Goal: Complete application form: Complete application form

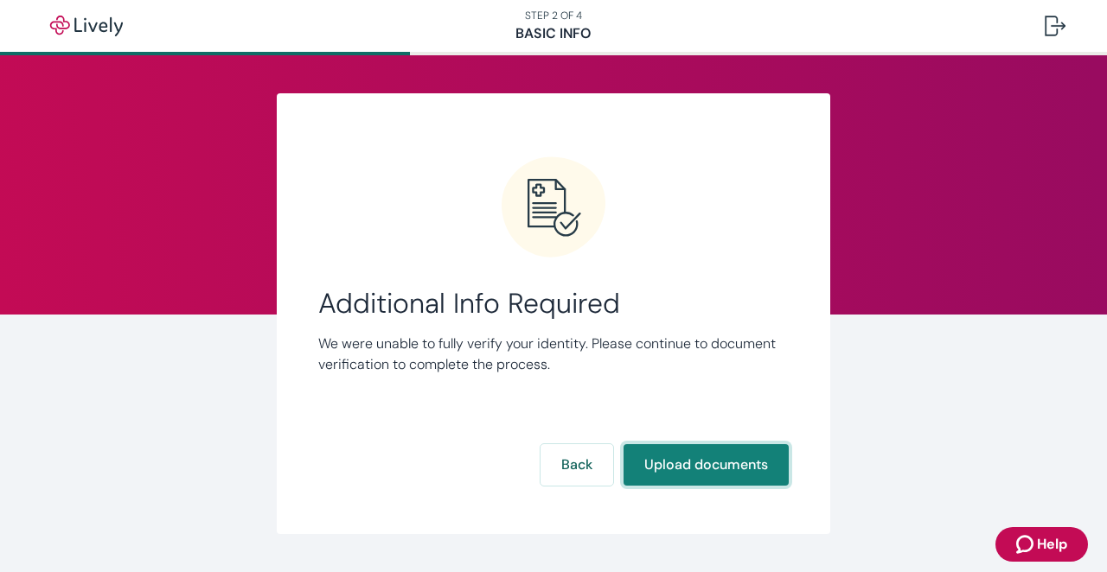
click at [697, 483] on button "Upload documents" at bounding box center [706, 466] width 165 height 42
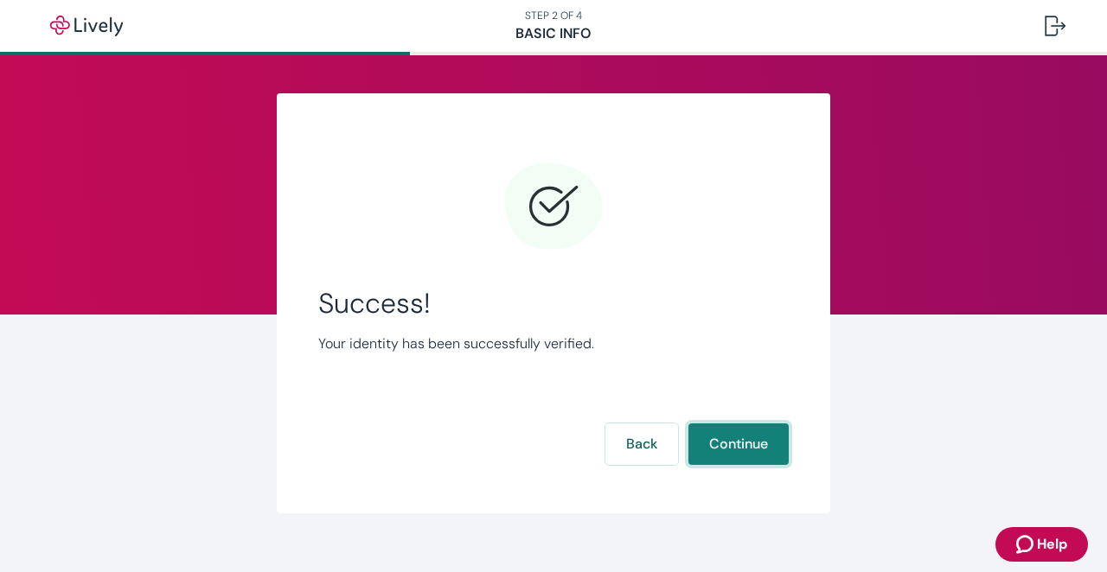
click at [739, 438] on button "Continue" at bounding box center [738, 445] width 100 height 42
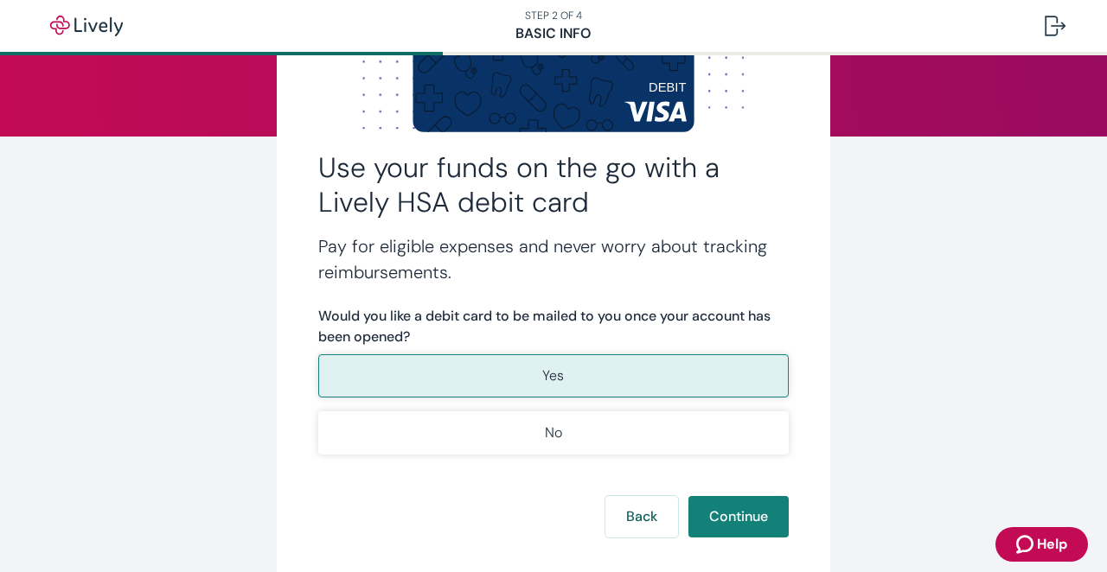
scroll to position [182, 0]
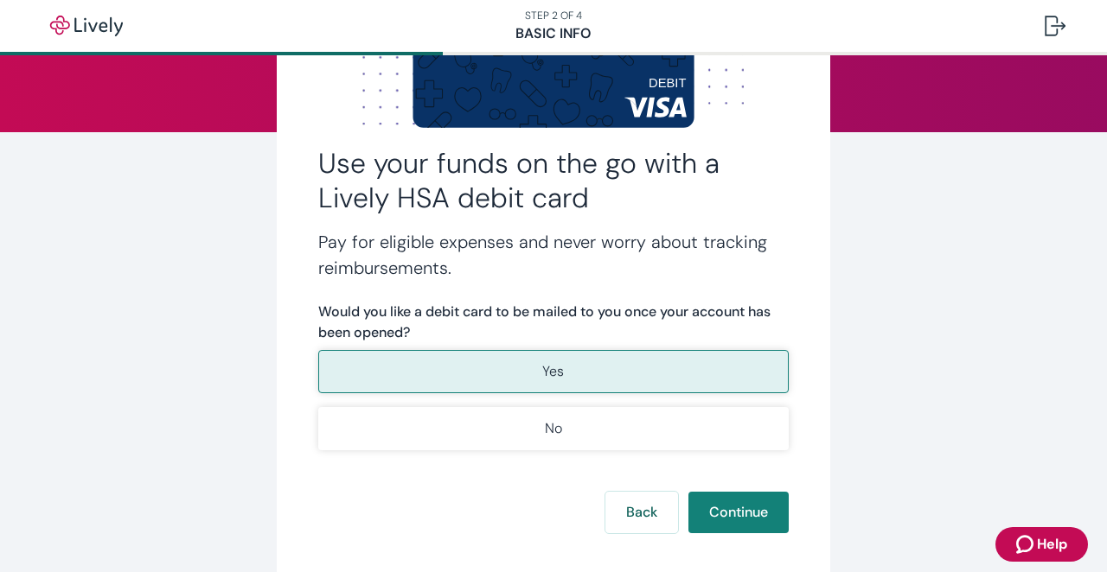
click at [556, 369] on p "Yes" at bounding box center [553, 371] width 22 height 21
click at [733, 515] on button "Continue" at bounding box center [738, 513] width 100 height 42
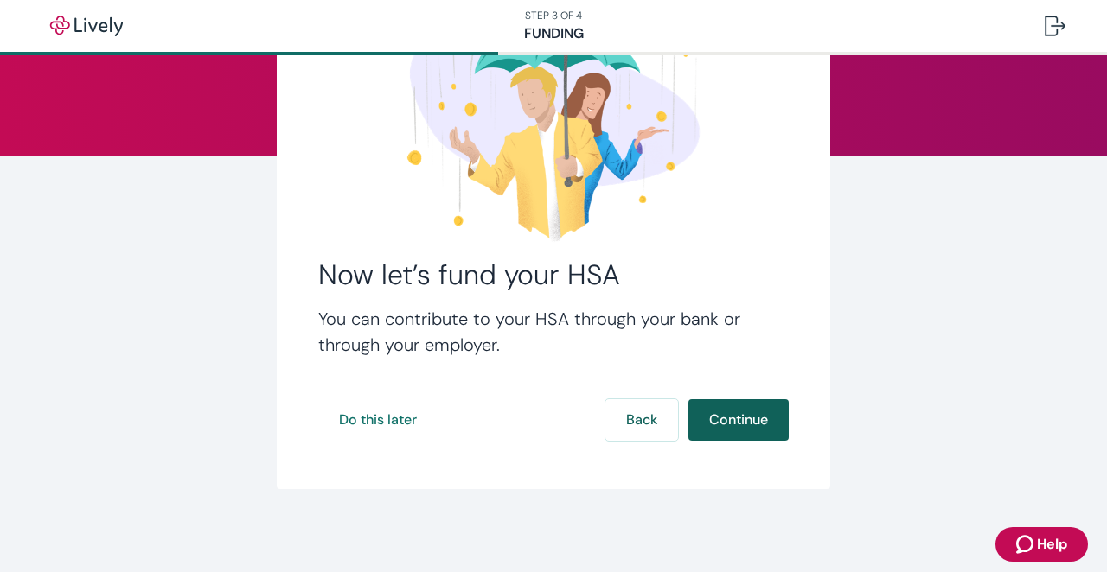
click at [724, 414] on button "Continue" at bounding box center [738, 421] width 100 height 42
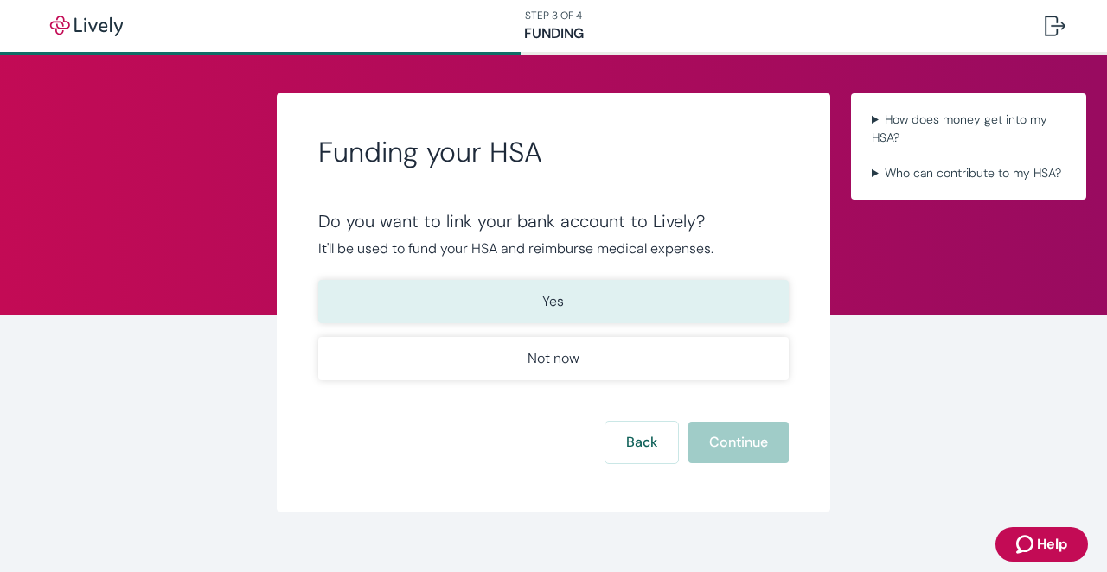
click at [656, 288] on button "Yes" at bounding box center [553, 301] width 470 height 43
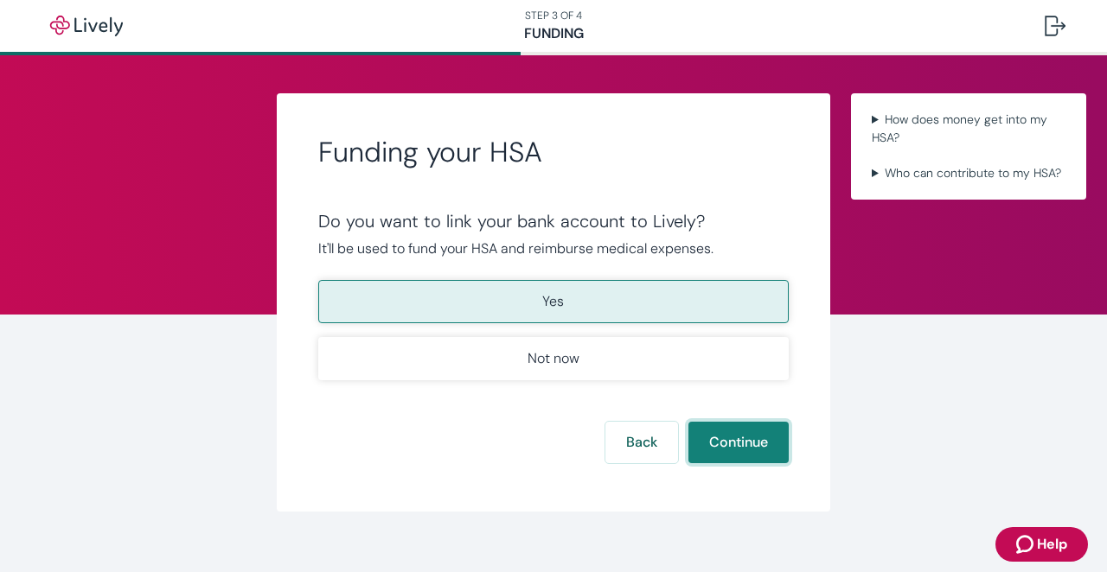
click at [747, 443] on button "Continue" at bounding box center [738, 443] width 100 height 42
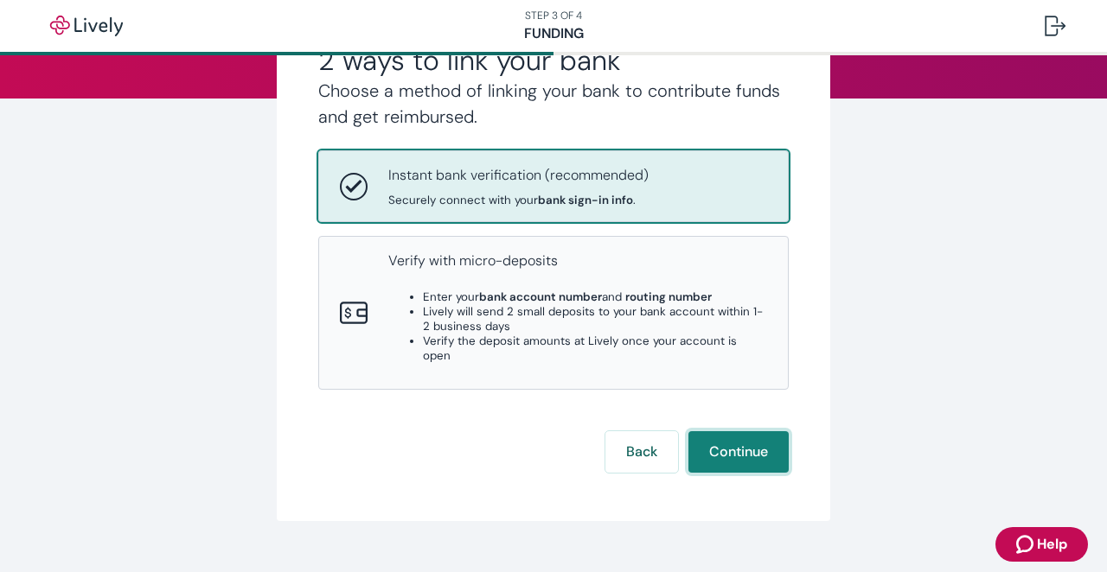
click at [732, 432] on button "Continue" at bounding box center [738, 453] width 100 height 42
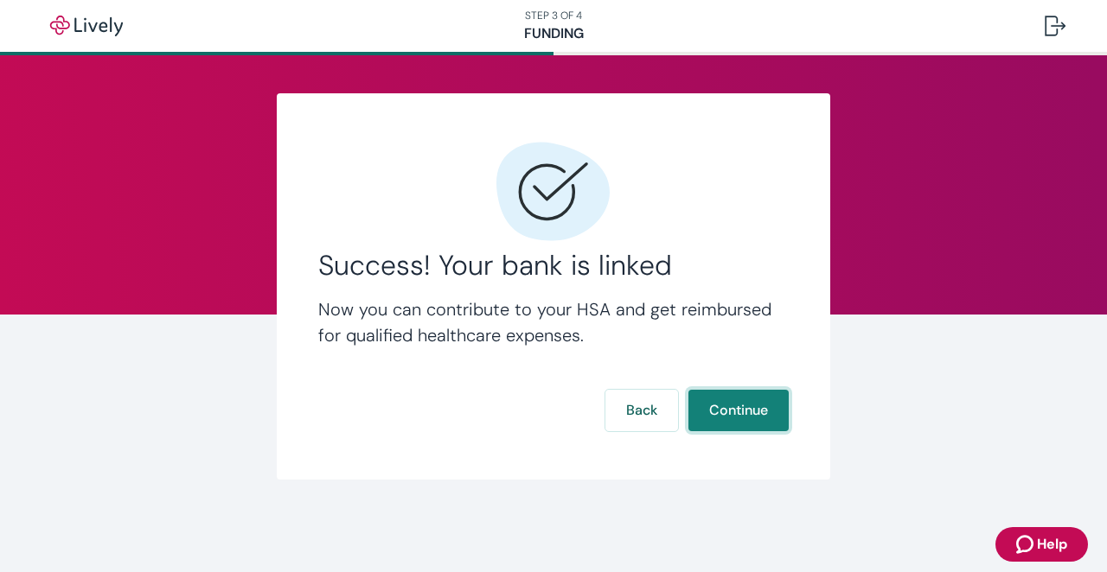
click at [731, 411] on button "Continue" at bounding box center [738, 411] width 100 height 42
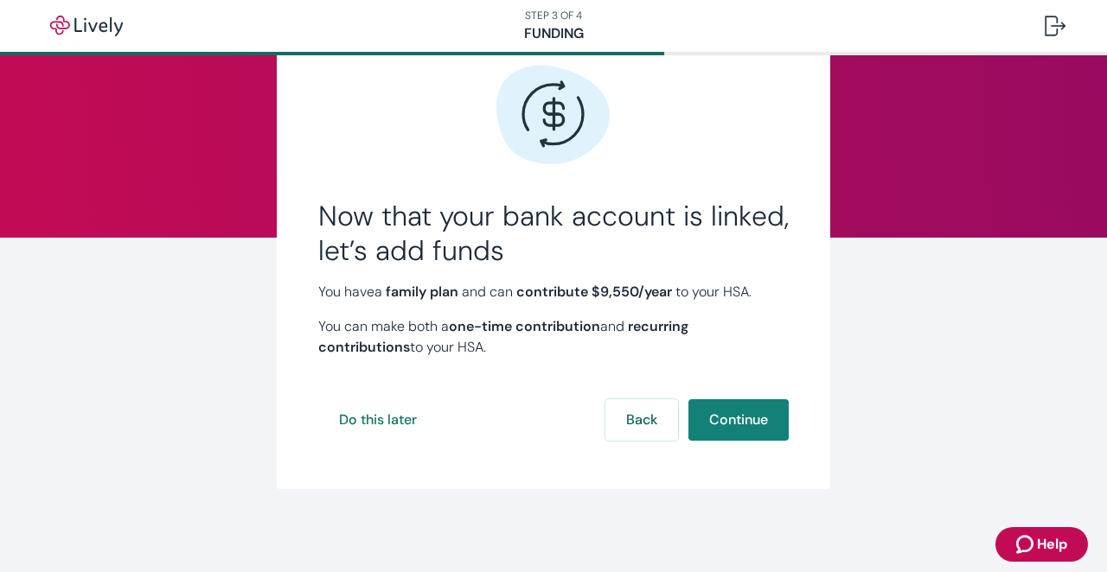
scroll to position [77, 0]
click at [739, 425] on button "Continue" at bounding box center [738, 421] width 100 height 42
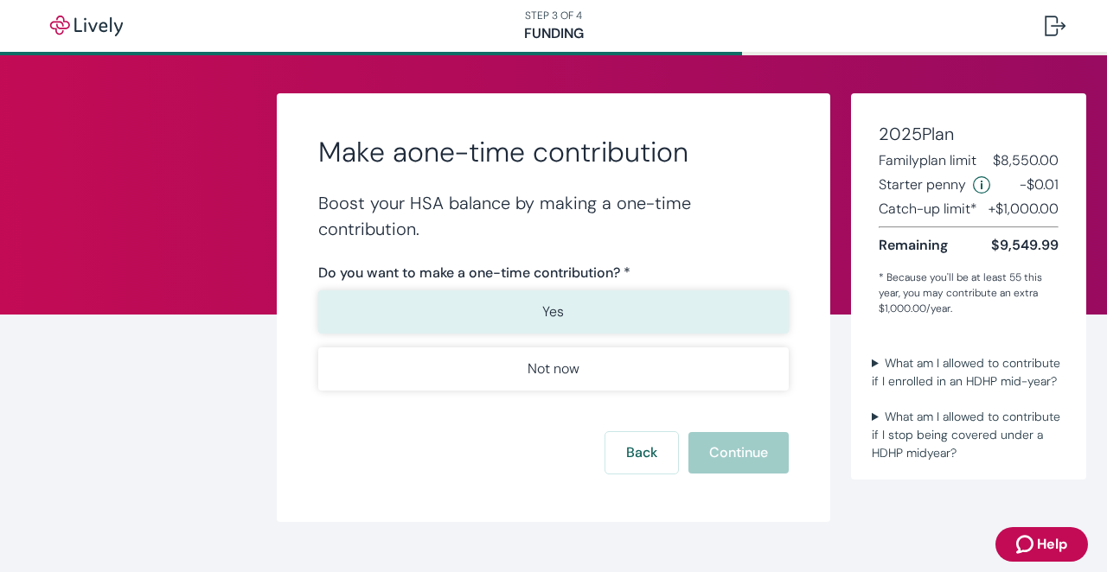
click at [569, 307] on button "Yes" at bounding box center [553, 312] width 470 height 43
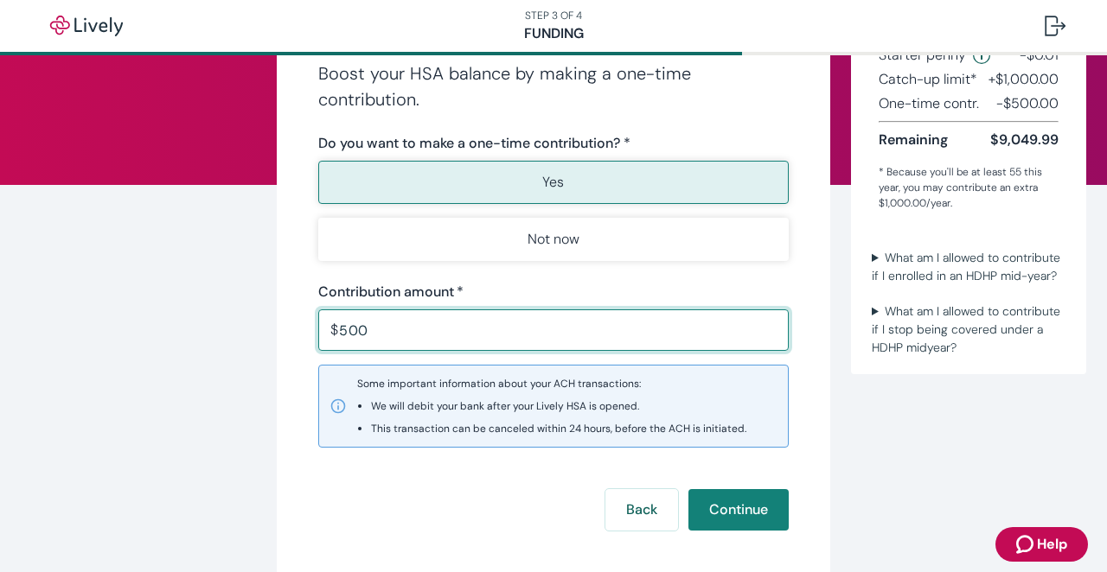
scroll to position [129, 0]
type input "5"
type input "300.00"
click at [739, 504] on button "Continue" at bounding box center [738, 511] width 100 height 42
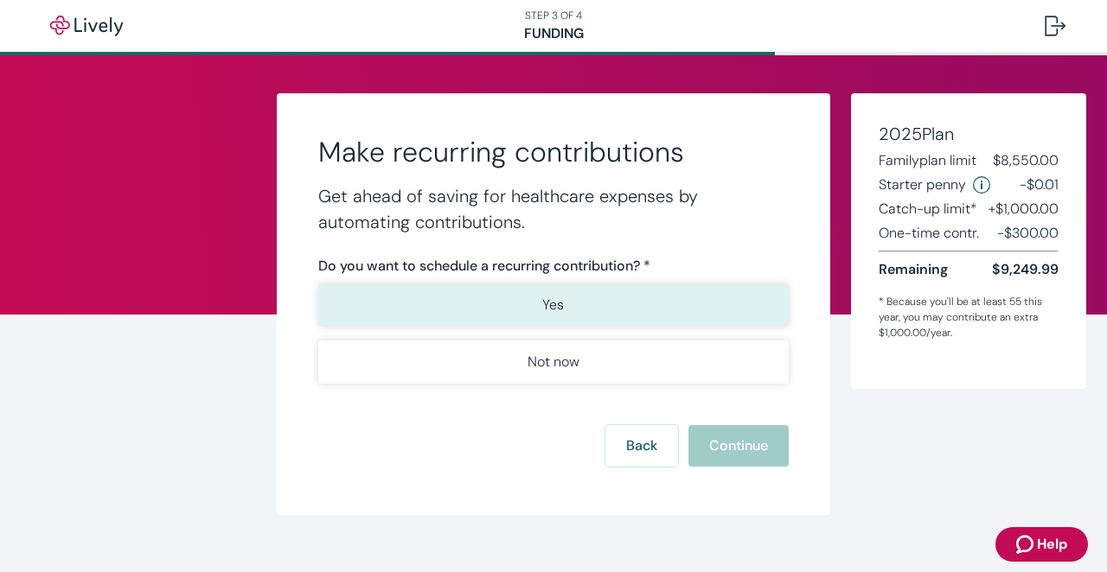
click at [586, 297] on button "Yes" at bounding box center [553, 305] width 470 height 43
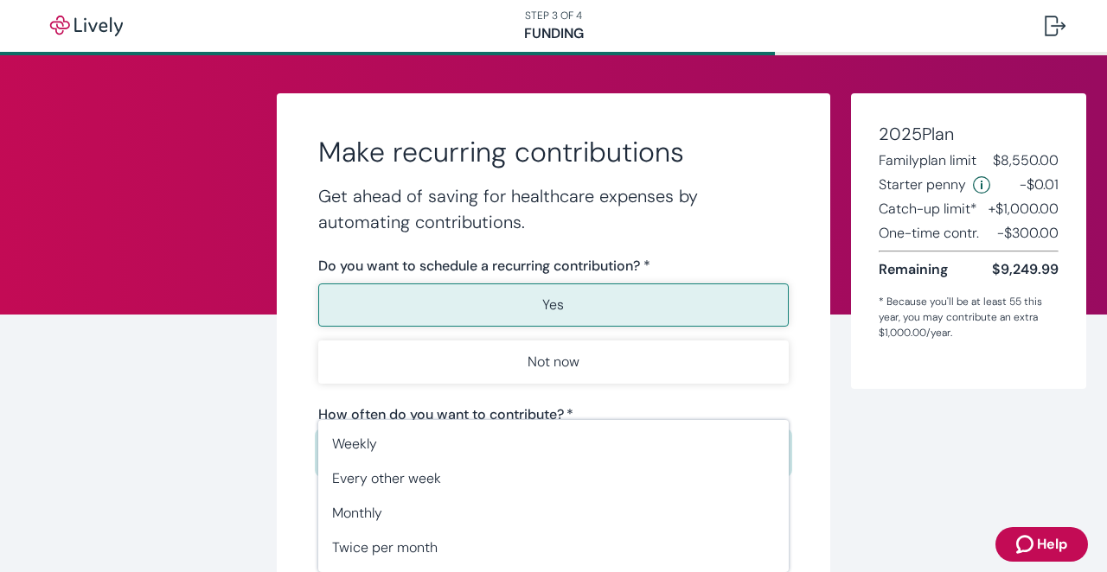
click at [526, 449] on body "STEP 3 OF 4 Funding Make recurring contributions Get ahead of saving for health…" at bounding box center [553, 286] width 1107 height 572
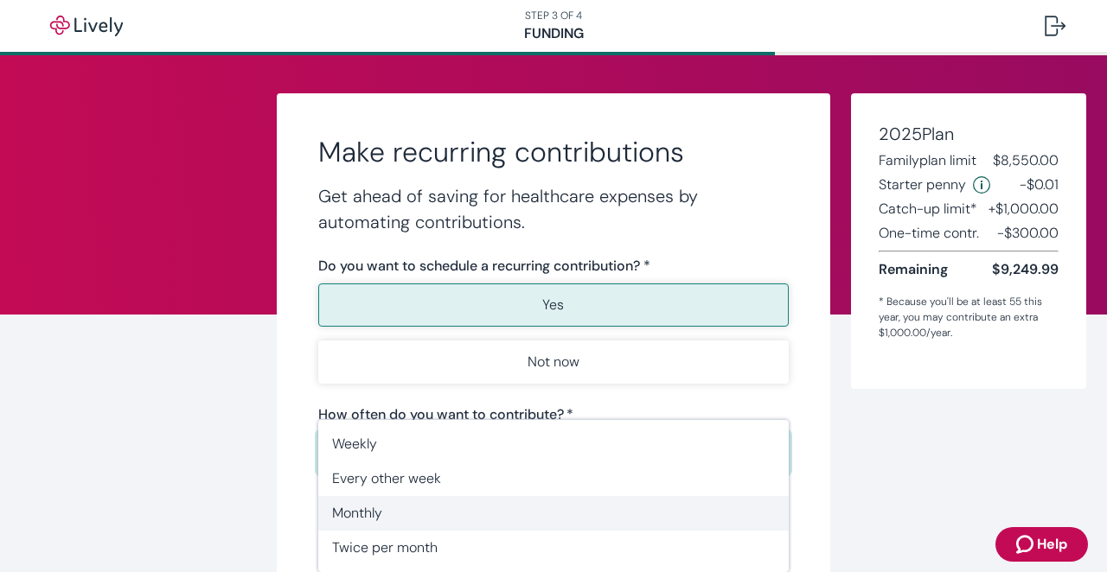
click at [410, 505] on span "Monthly" at bounding box center [553, 513] width 443 height 21
type input "Monthly"
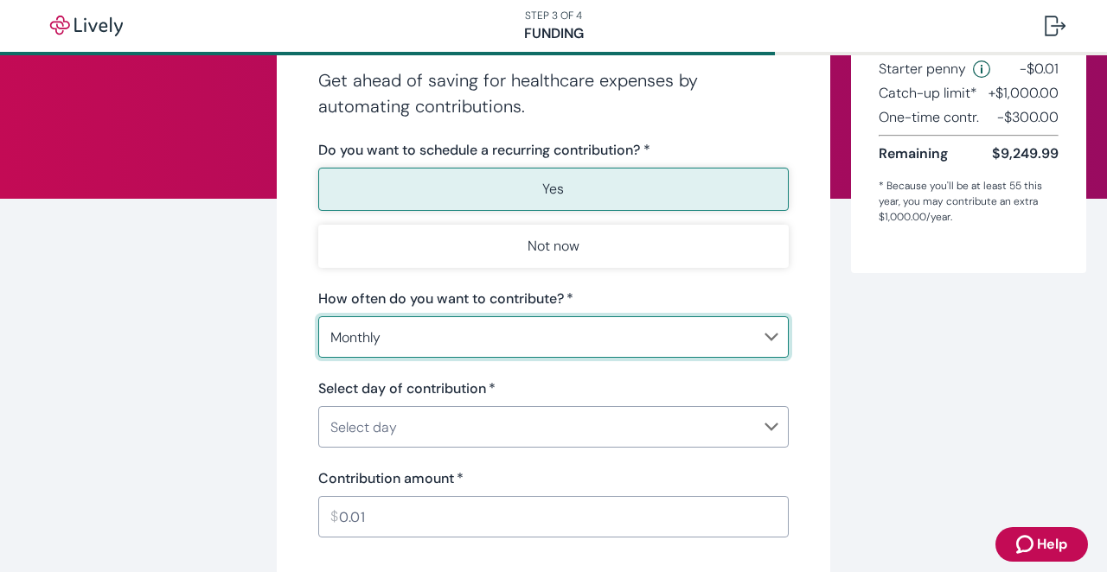
scroll to position [118, 0]
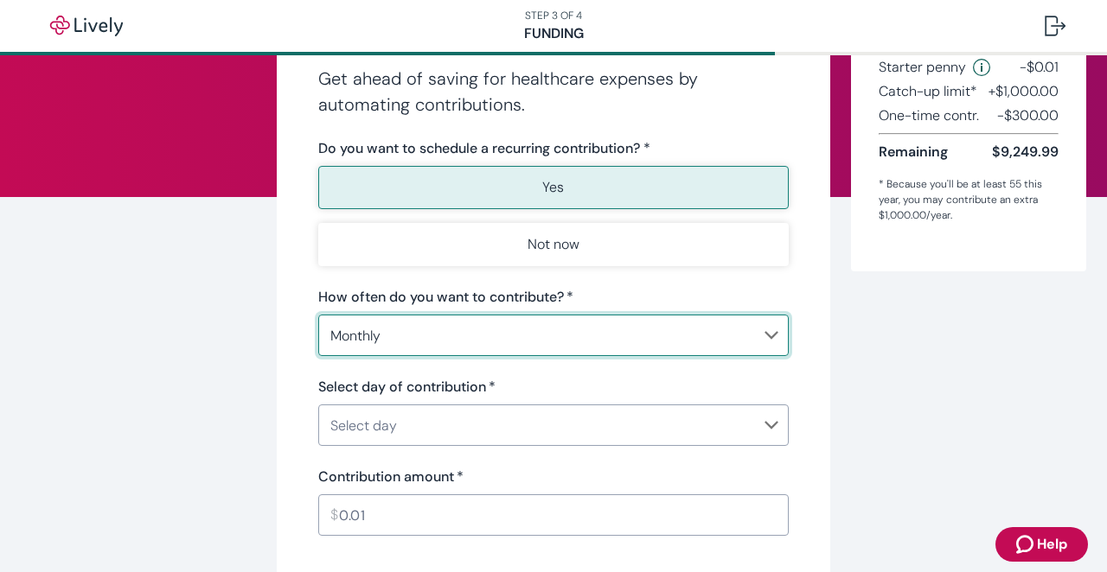
click at [524, 329] on body "STEP 3 OF 4 Funding Make recurring contributions Get ahead of saving for health…" at bounding box center [553, 286] width 1107 height 572
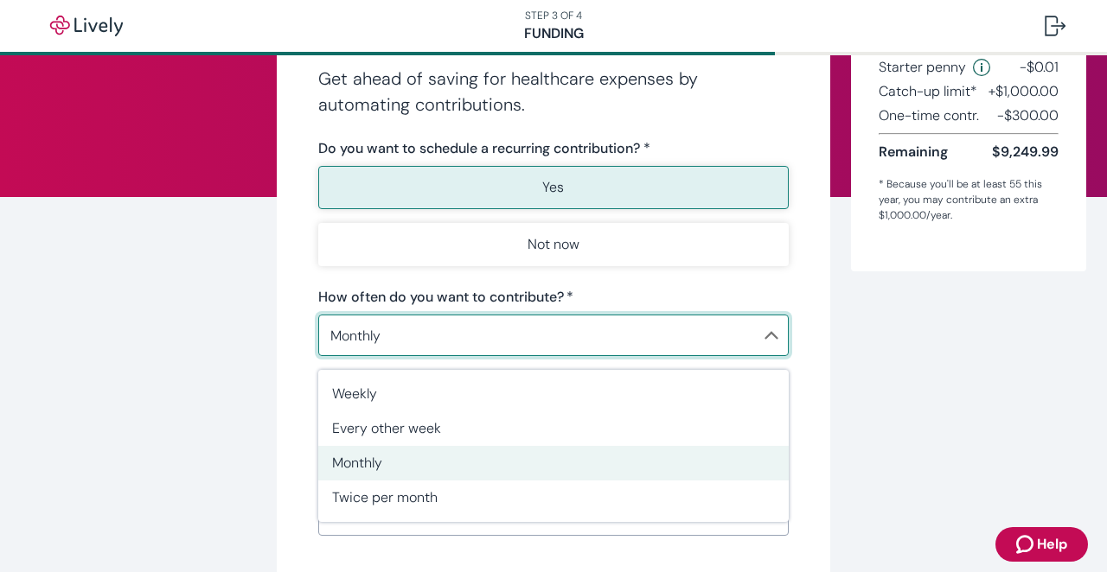
click at [889, 367] on div at bounding box center [553, 286] width 1107 height 572
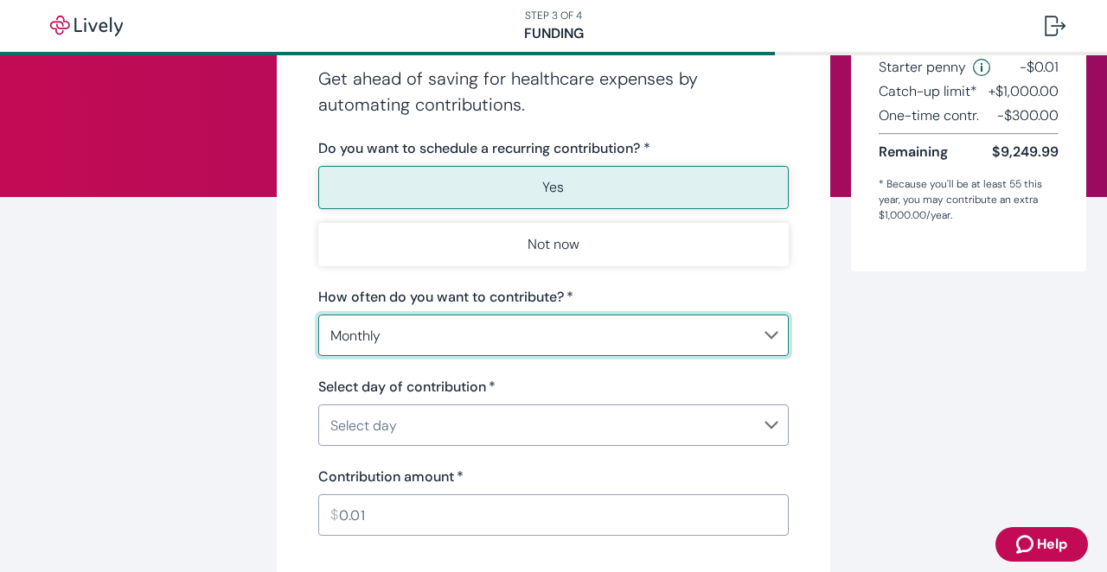
click at [662, 422] on body "STEP 3 OF 4 Funding Make recurring contributions Get ahead of saving for health…" at bounding box center [553, 286] width 1107 height 572
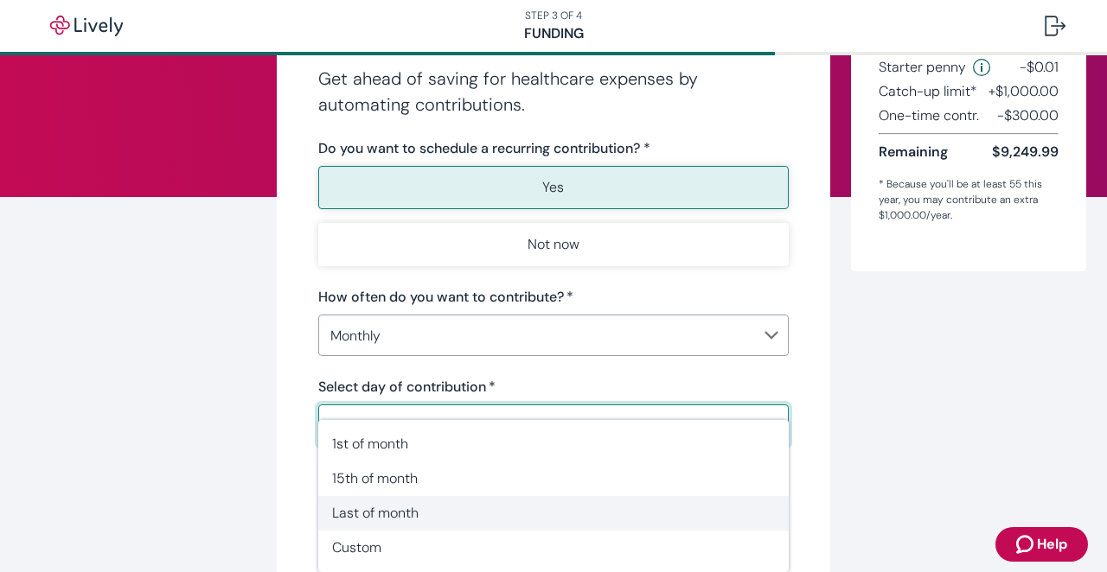
click at [552, 503] on li "Last of month" at bounding box center [553, 513] width 470 height 35
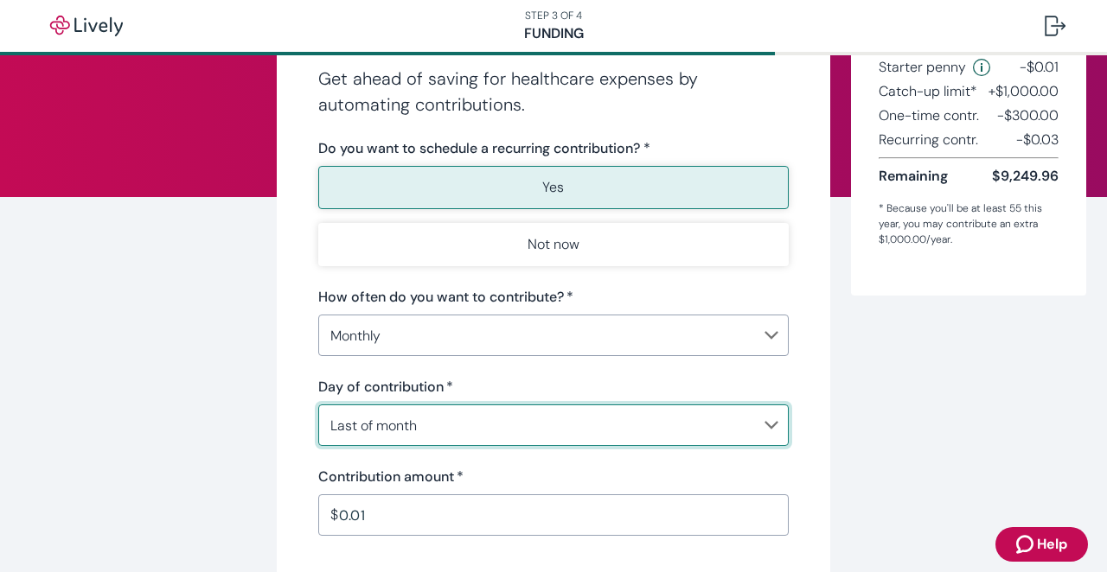
type input "MonthlyLast"
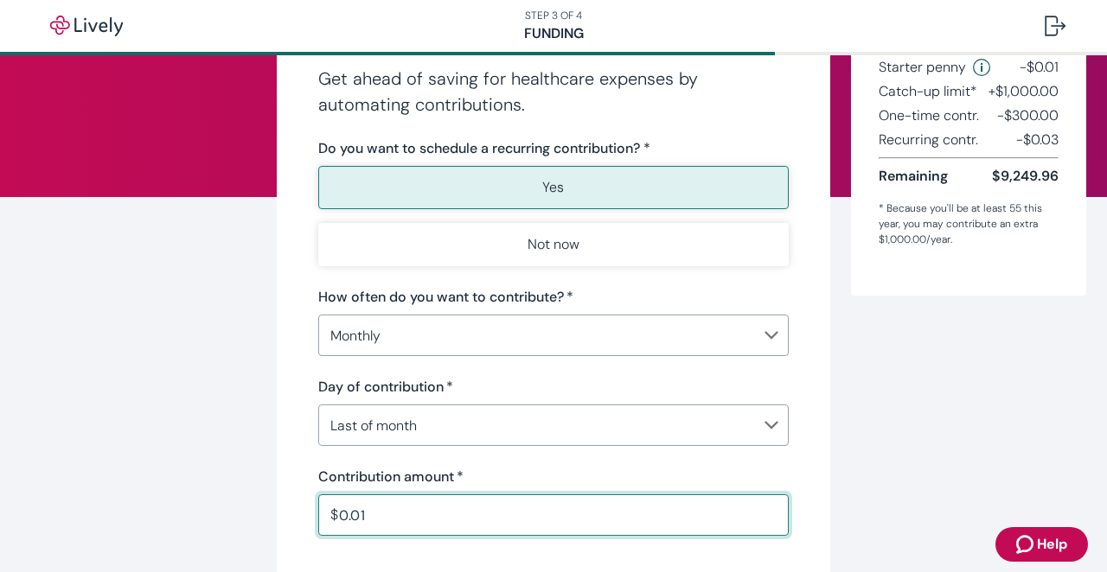
click at [482, 505] on input "0.01" at bounding box center [564, 515] width 450 height 35
click at [383, 514] on input "0.01" at bounding box center [564, 515] width 450 height 35
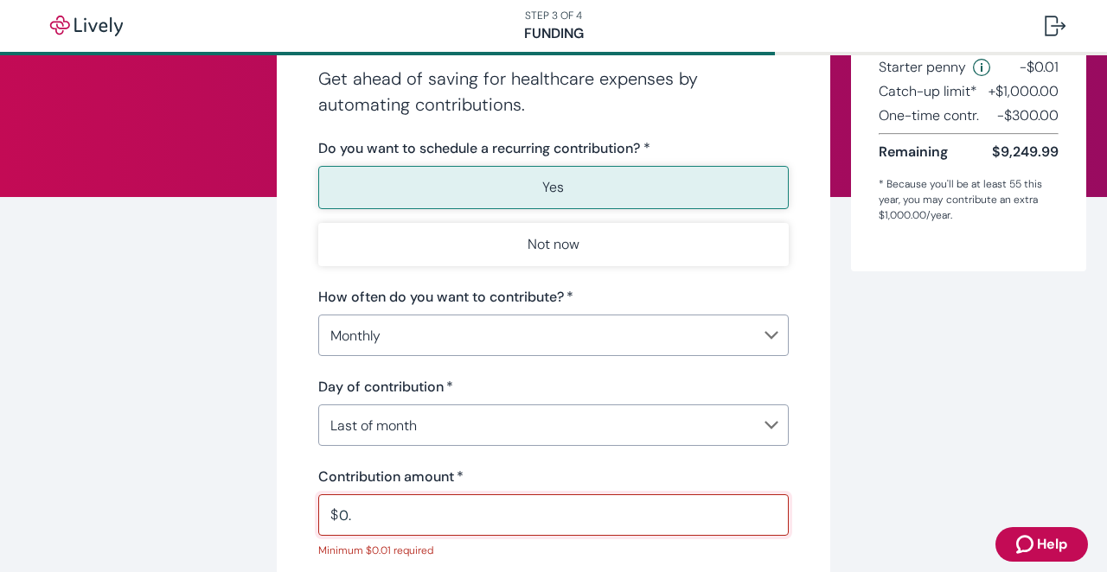
type input "0"
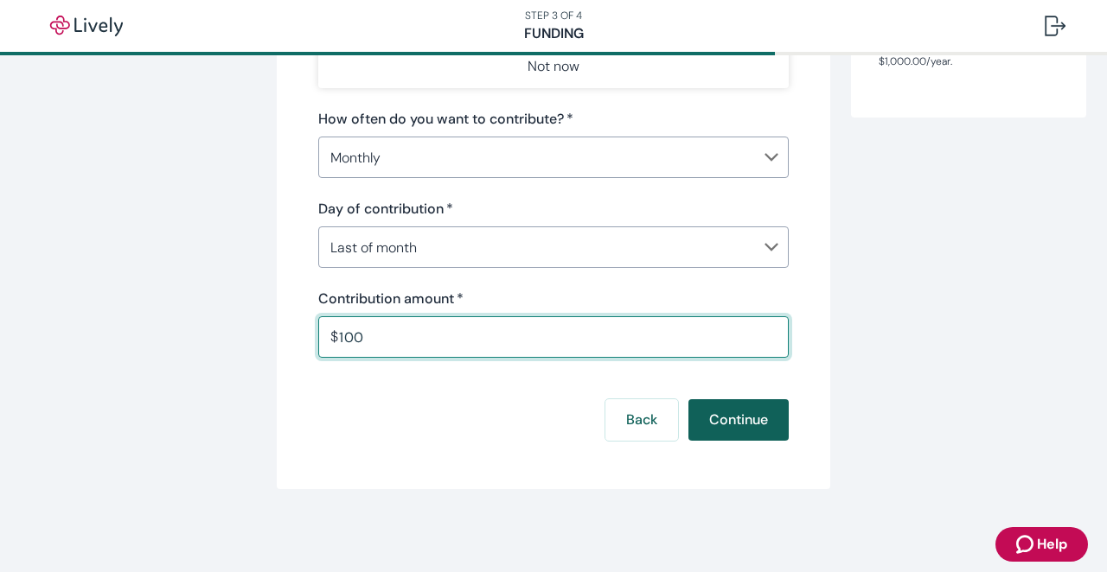
scroll to position [296, 0]
type input "100.00"
click at [756, 424] on button "Continue" at bounding box center [738, 421] width 100 height 42
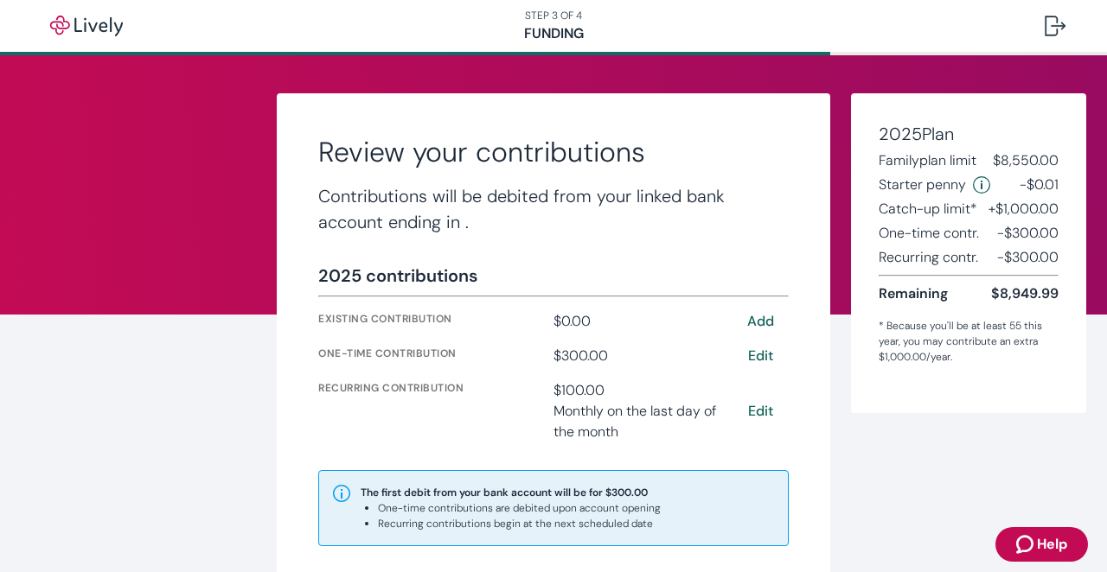
scroll to position [189, 0]
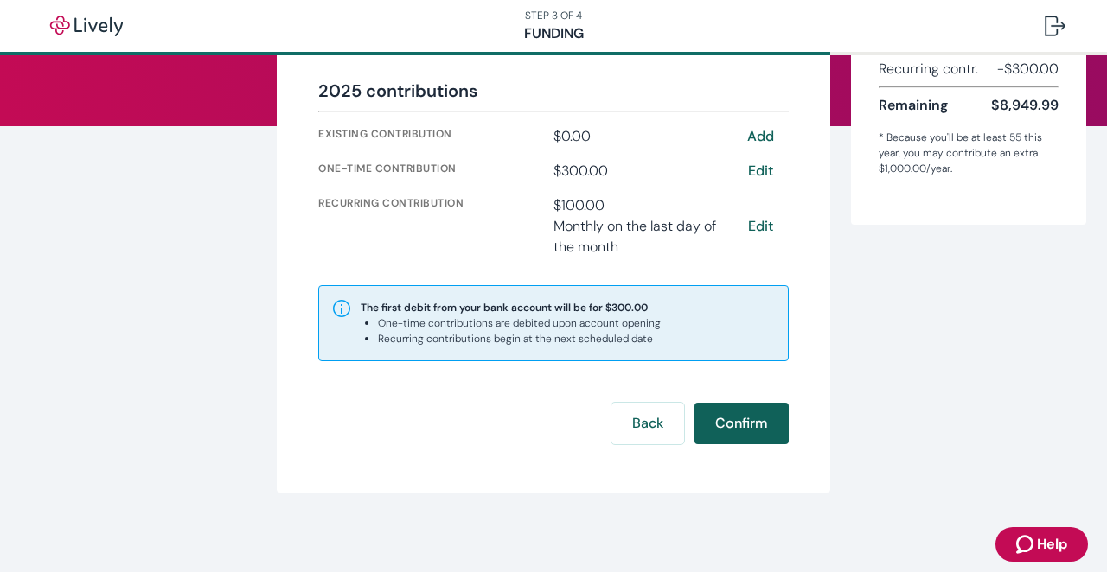
click at [743, 434] on button "Confirm" at bounding box center [741, 424] width 94 height 42
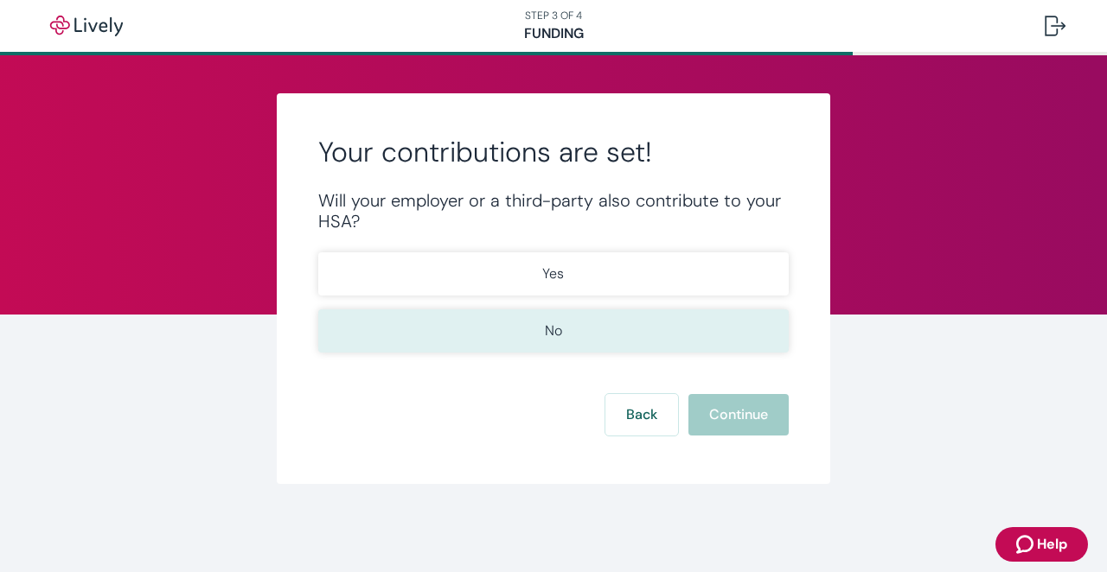
click at [585, 329] on button "No" at bounding box center [553, 331] width 470 height 43
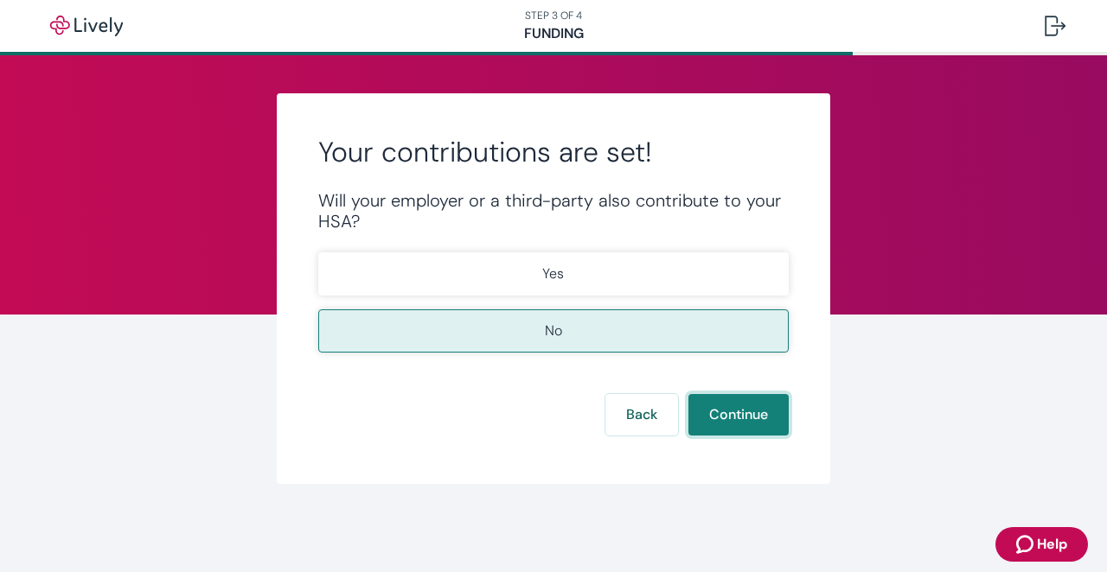
click at [748, 413] on button "Continue" at bounding box center [738, 415] width 100 height 42
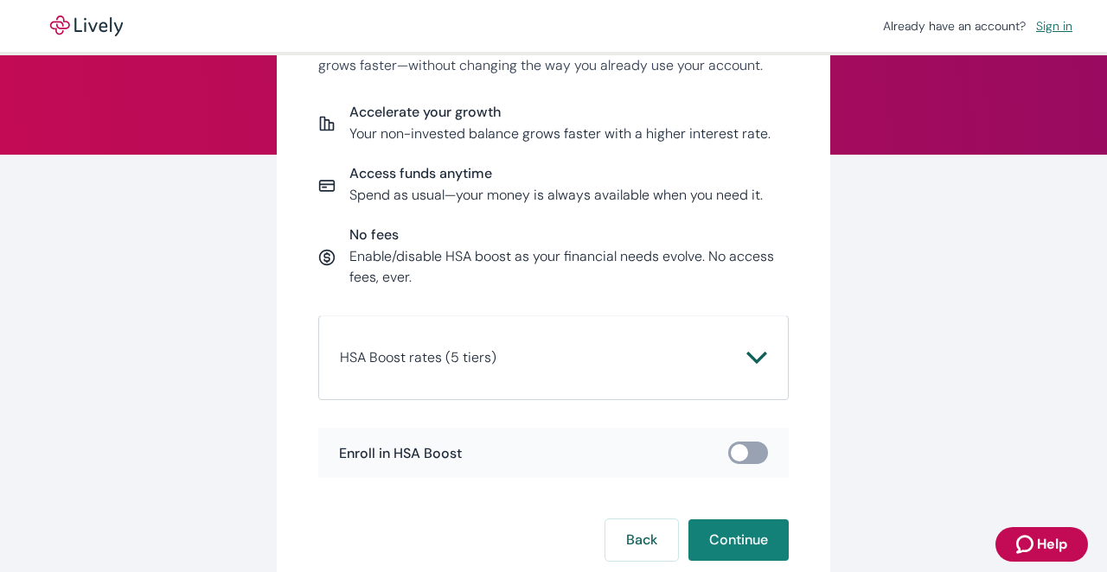
scroll to position [163, 0]
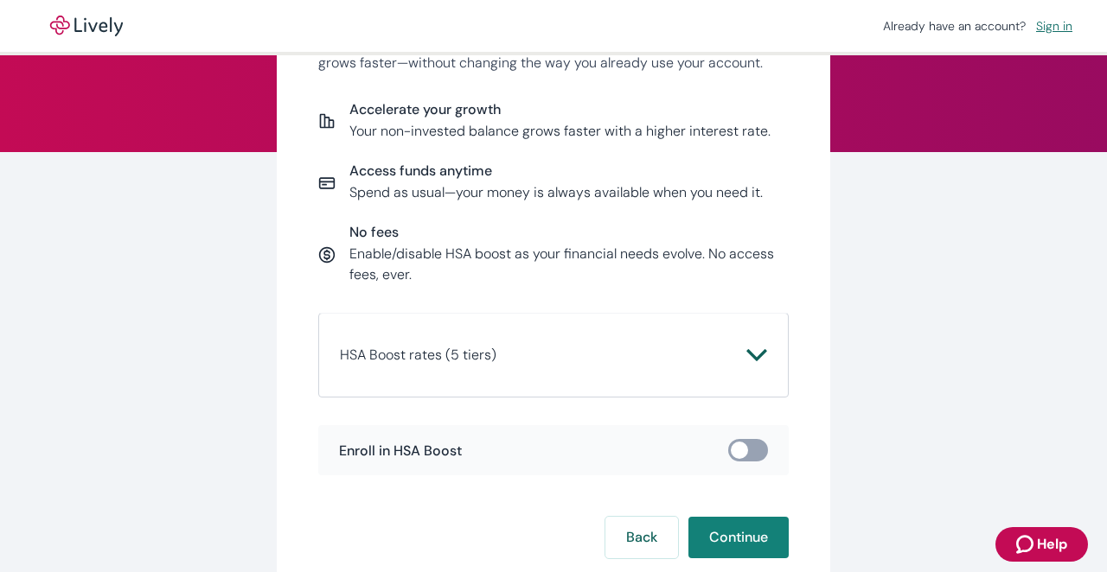
click at [754, 360] on icon "Chevron icon" at bounding box center [756, 355] width 21 height 21
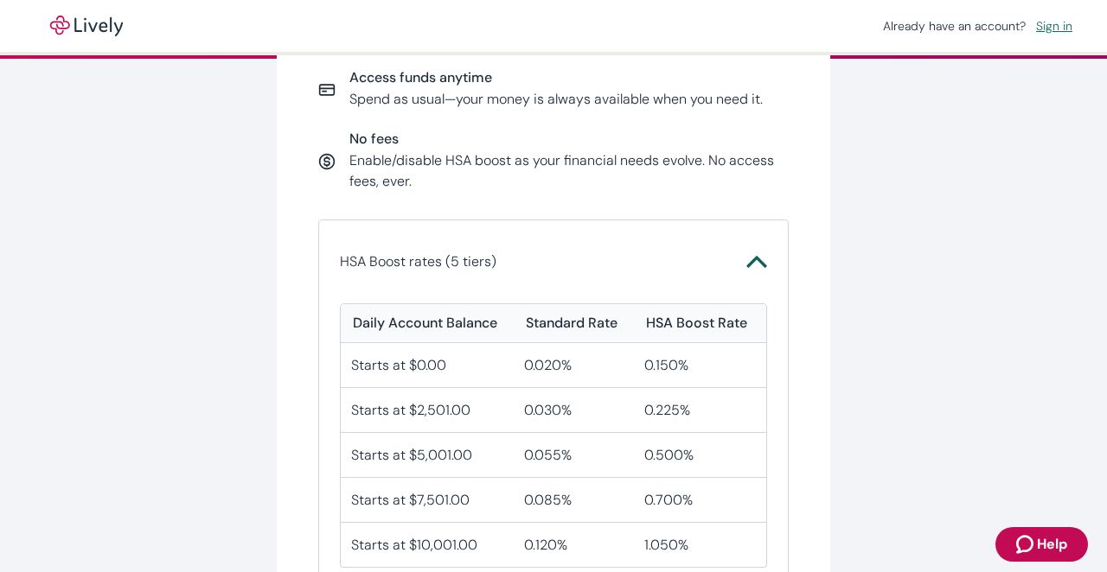
scroll to position [257, 0]
click at [896, 336] on div "Earn more interest on your HSA balance With HSA Boost, Lively’s high-yield savi…" at bounding box center [553, 332] width 830 height 990
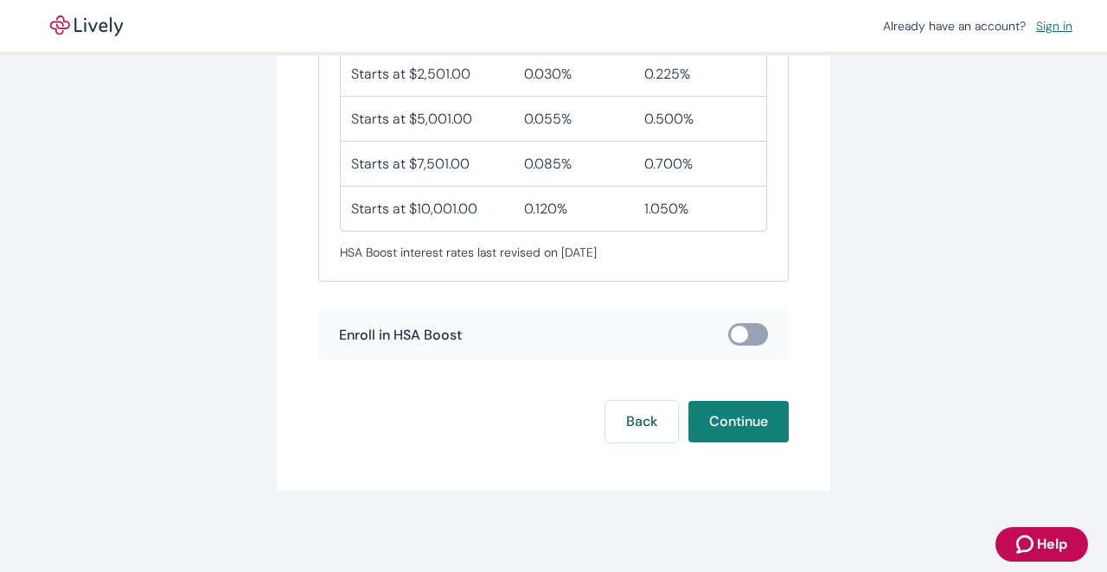
scroll to position [592, 0]
click at [739, 338] on input "checkbox" at bounding box center [739, 335] width 52 height 17
checkbox input "true"
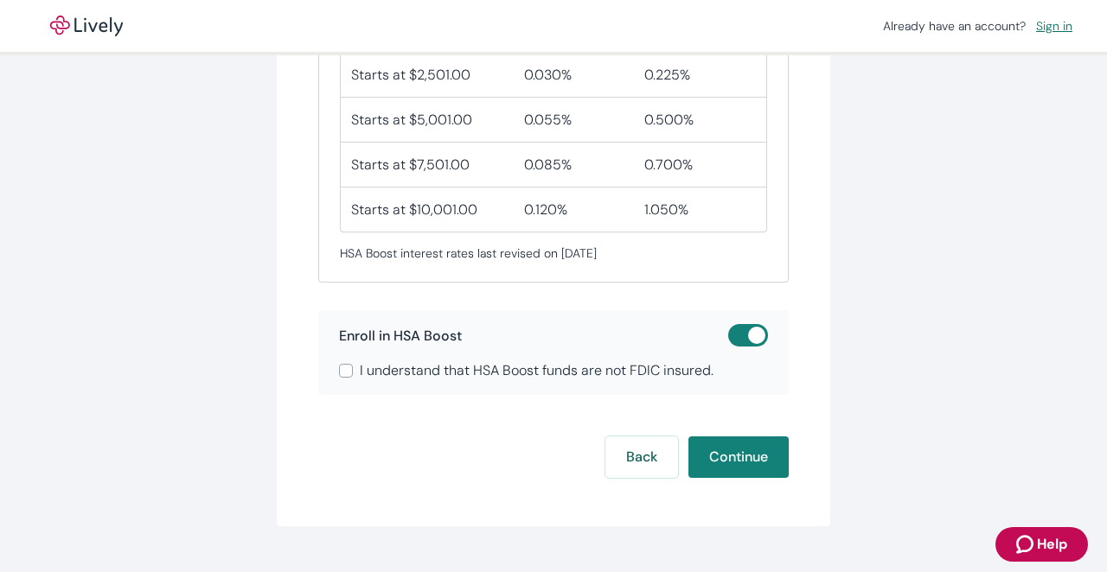
click at [350, 372] on input "I understand that HSA Boost funds are not FDIC insured." at bounding box center [346, 371] width 14 height 14
checkbox input "true"
click at [732, 465] on button "Continue" at bounding box center [738, 458] width 100 height 42
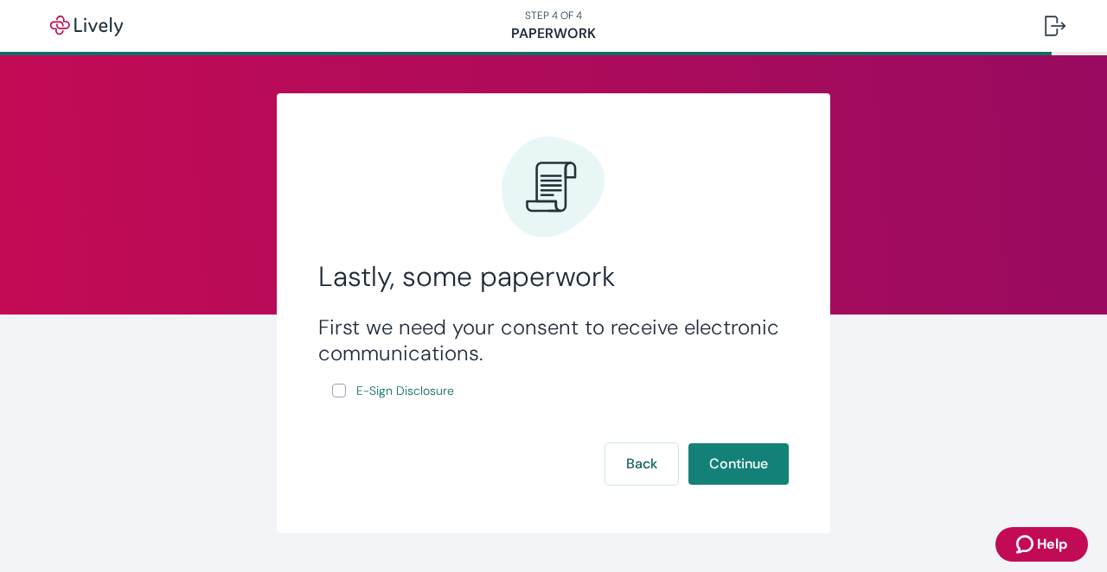
click at [341, 393] on input "E-Sign Disclosure" at bounding box center [339, 391] width 14 height 14
checkbox input "true"
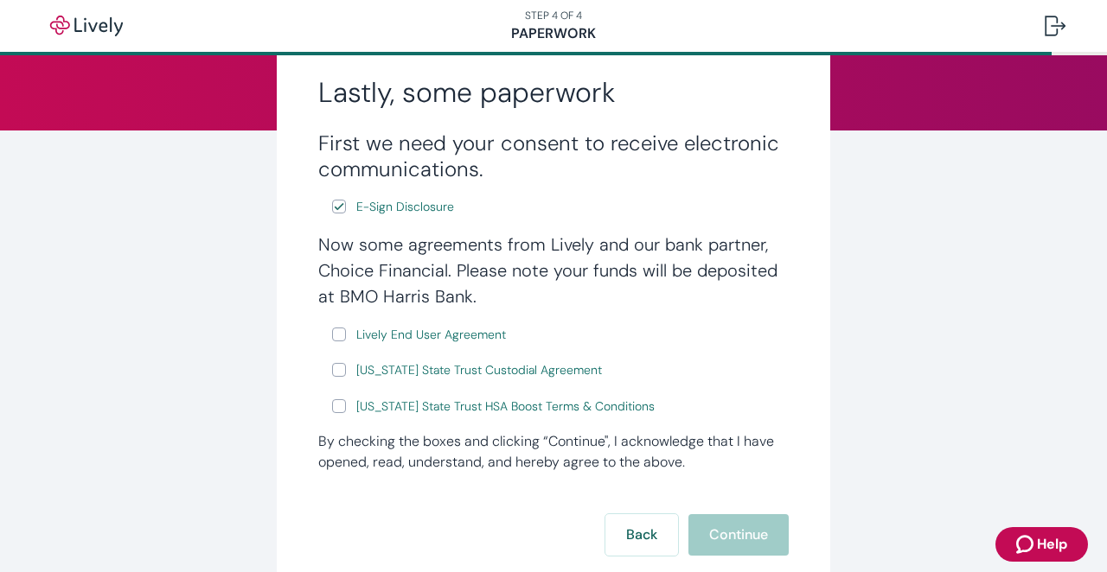
scroll to position [191, 0]
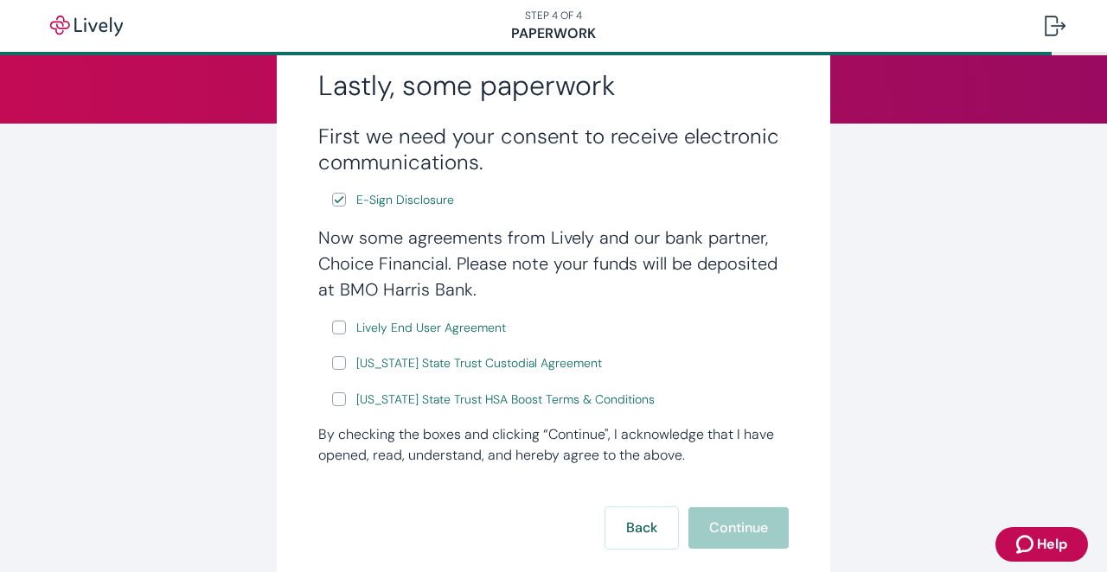
click at [340, 327] on input "Lively End User Agreement" at bounding box center [339, 328] width 14 height 14
checkbox input "true"
click at [341, 367] on input "[US_STATE] State Trust Custodial Agreement" at bounding box center [339, 363] width 14 height 14
checkbox input "true"
click at [339, 401] on input "[US_STATE] State Trust HSA Boost Terms & Conditions" at bounding box center [339, 400] width 14 height 14
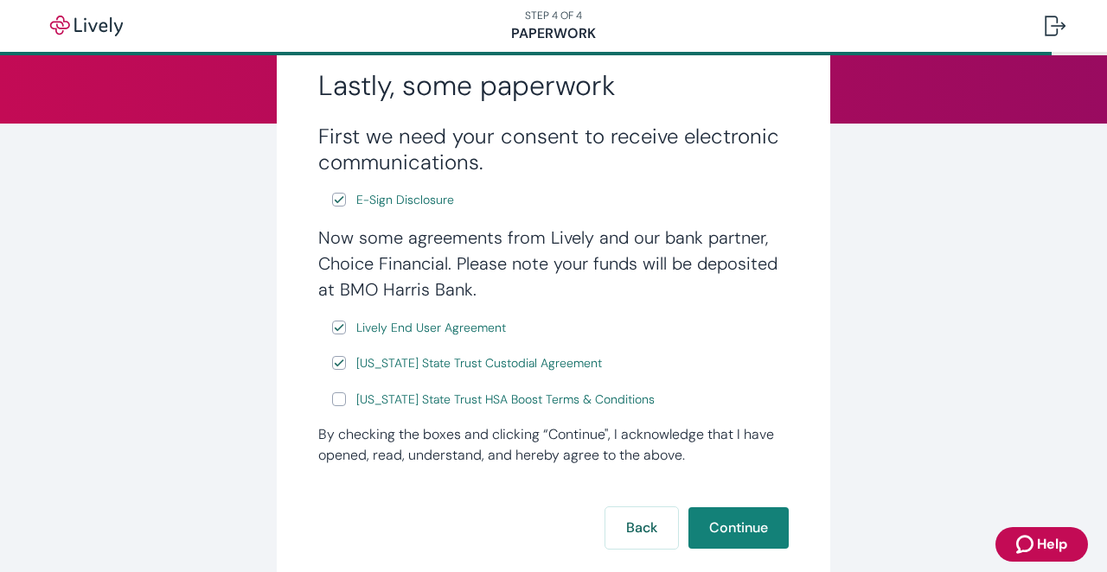
checkbox input "true"
click at [733, 534] on button "Continue" at bounding box center [738, 529] width 100 height 42
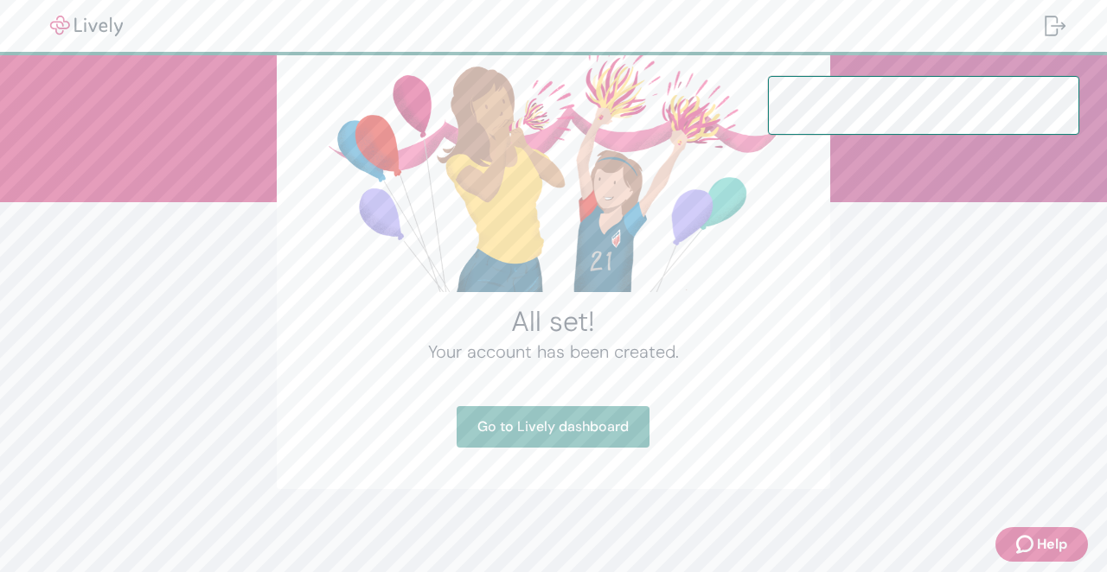
scroll to position [112, 0]
